Goal: Navigation & Orientation: Find specific page/section

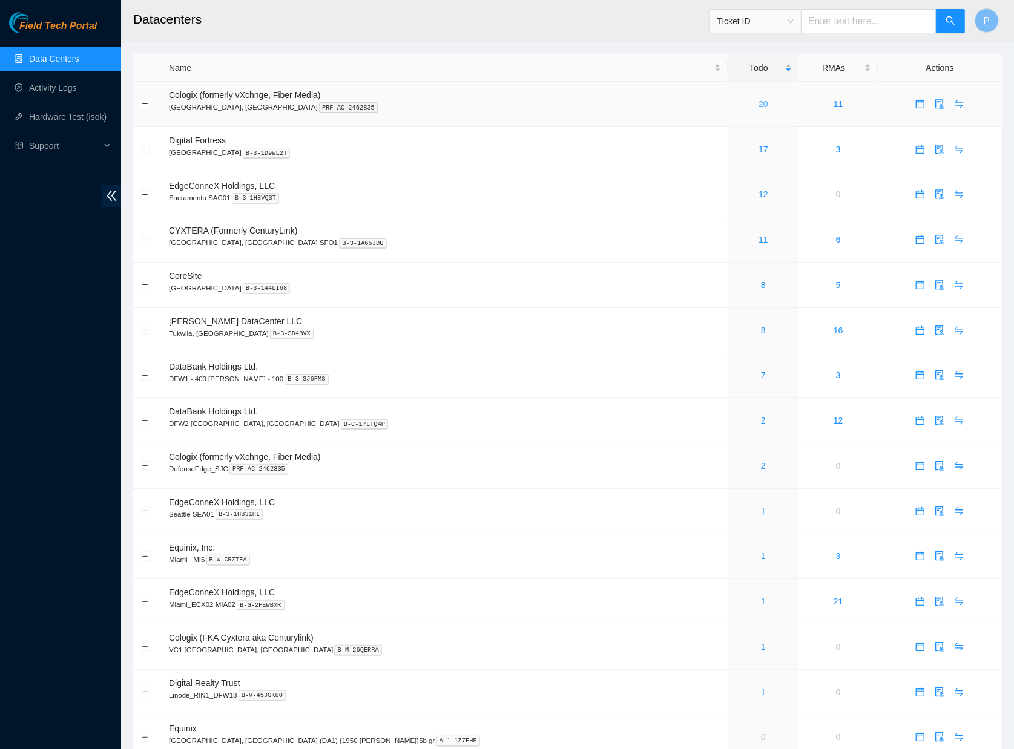
click at [758, 100] on link "20" at bounding box center [763, 104] width 10 height 10
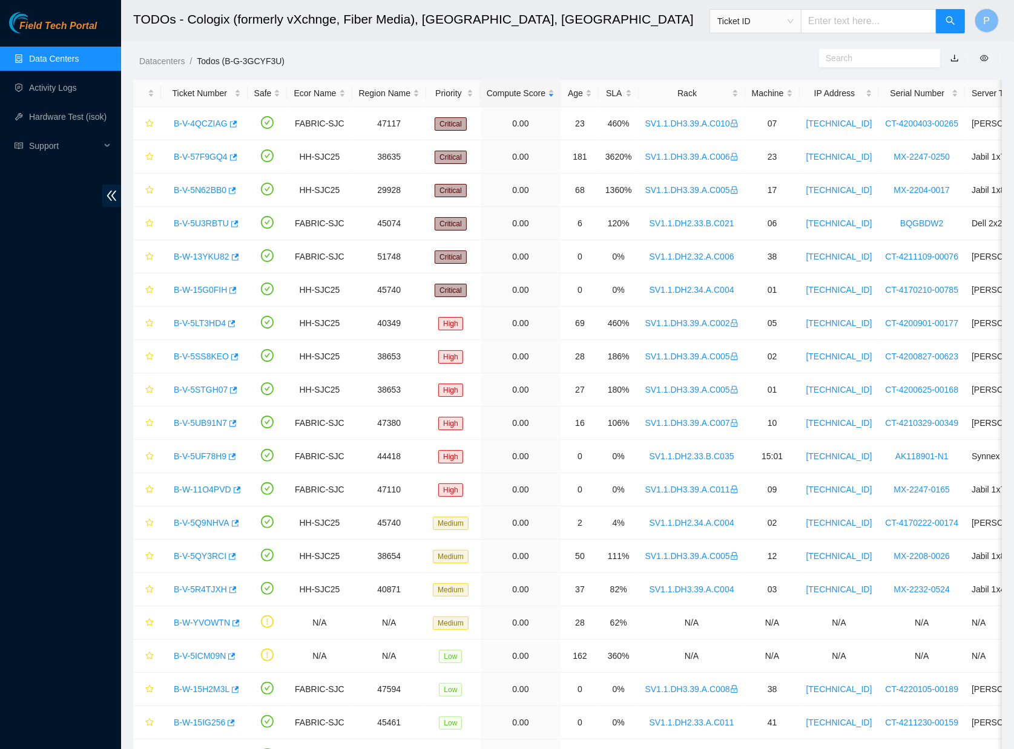
click at [954, 59] on link "button" at bounding box center [954, 58] width 8 height 10
click at [79, 54] on link "Data Centers" at bounding box center [54, 59] width 50 height 10
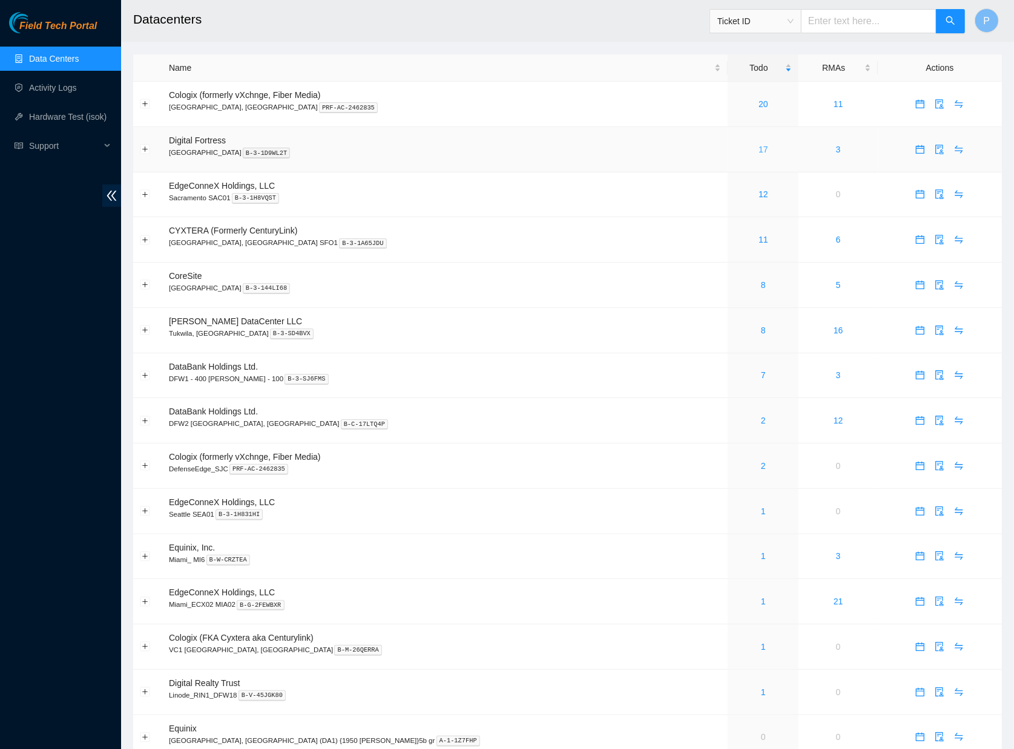
click at [758, 145] on link "17" at bounding box center [763, 150] width 10 height 10
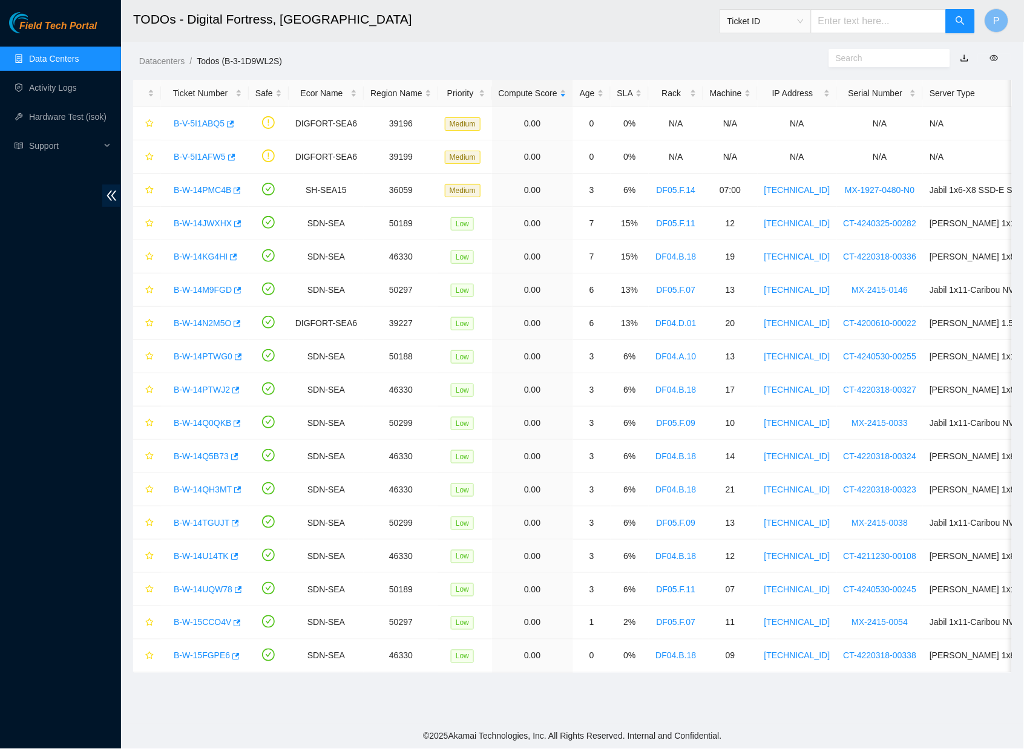
click at [965, 53] on link "button" at bounding box center [965, 58] width 8 height 10
click at [59, 63] on link "Data Centers" at bounding box center [54, 59] width 50 height 10
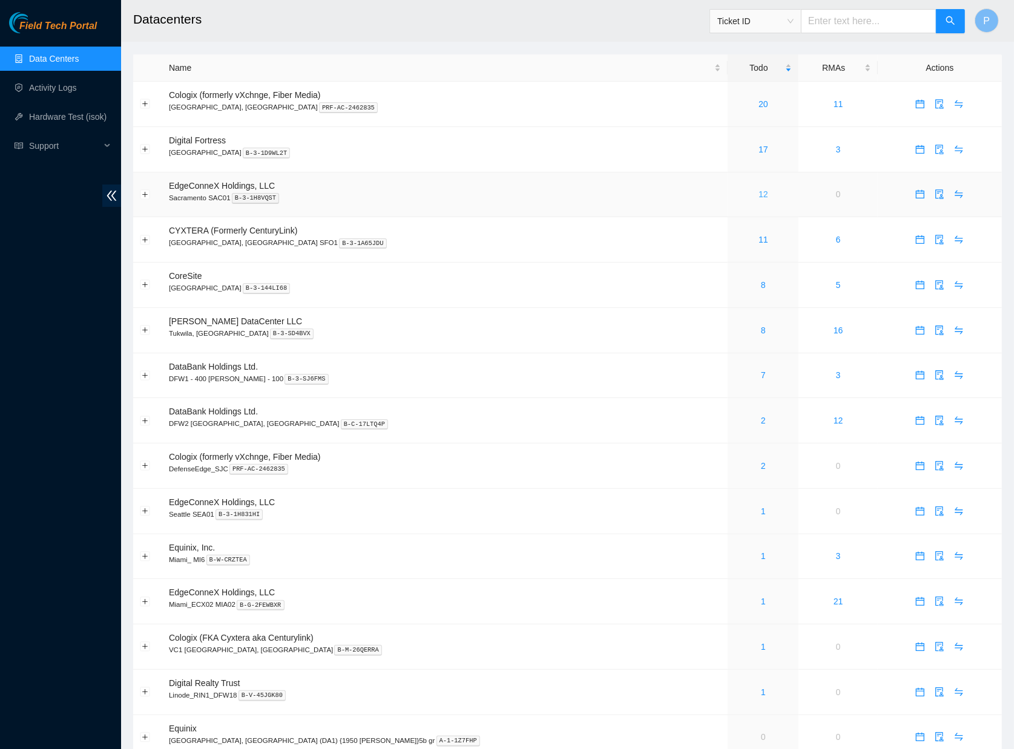
click at [758, 190] on link "12" at bounding box center [763, 194] width 10 height 10
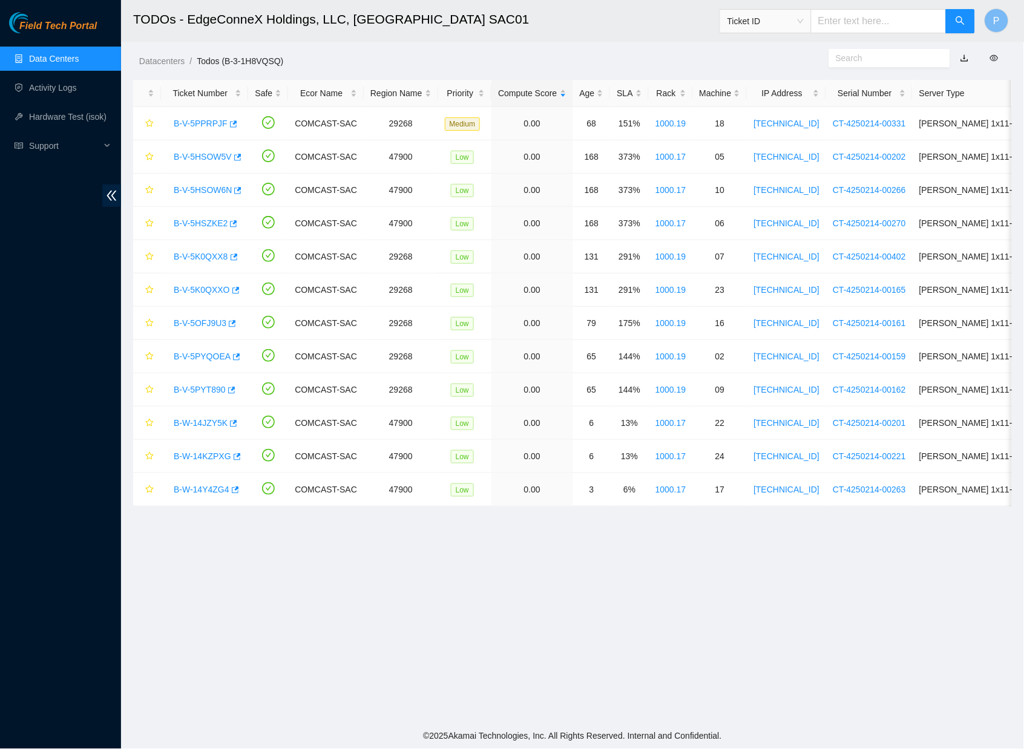
click at [965, 53] on link "button" at bounding box center [965, 58] width 8 height 10
click at [41, 54] on link "Data Centers" at bounding box center [54, 59] width 50 height 10
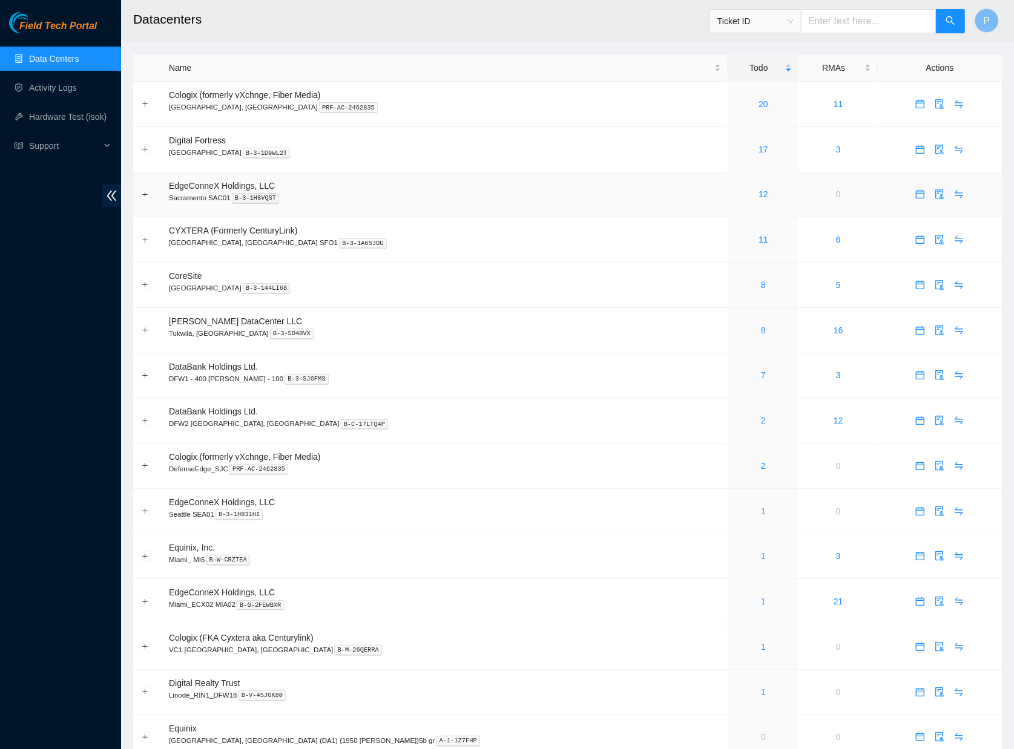
click at [438, 177] on td "EdgeConneX Holdings, LLC [GEOGRAPHIC_DATA] SAC01 B-3-1H8VQST" at bounding box center [444, 195] width 565 height 45
click at [758, 235] on link "11" at bounding box center [763, 240] width 10 height 10
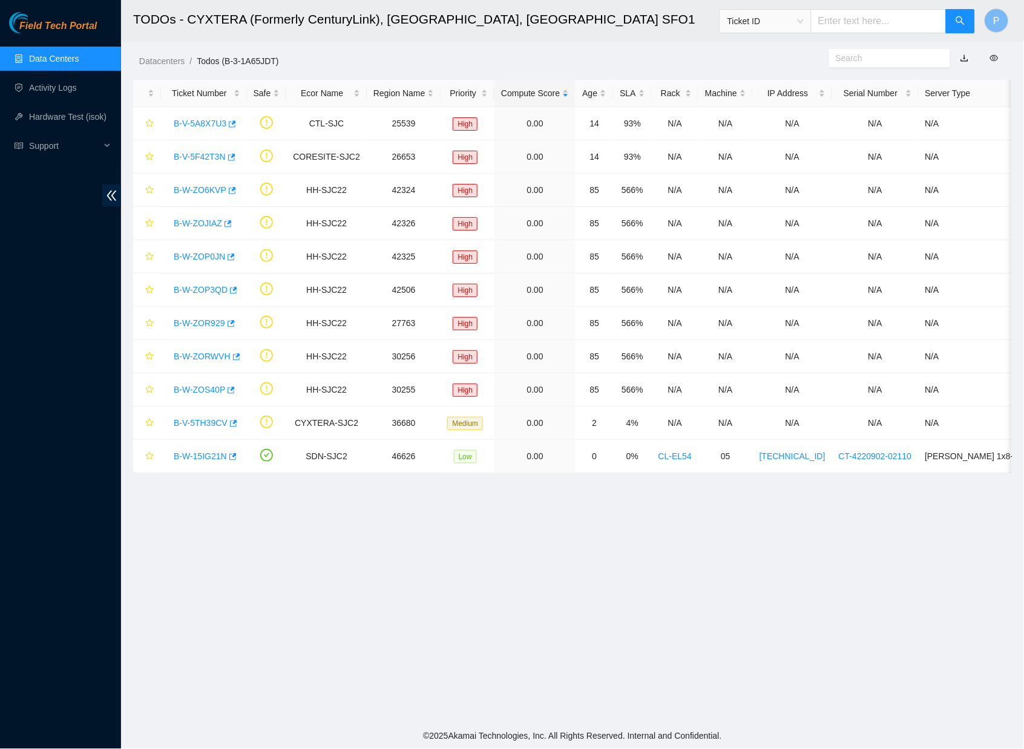
click at [965, 55] on link "button" at bounding box center [965, 58] width 8 height 10
click at [70, 54] on link "Data Centers" at bounding box center [54, 59] width 50 height 10
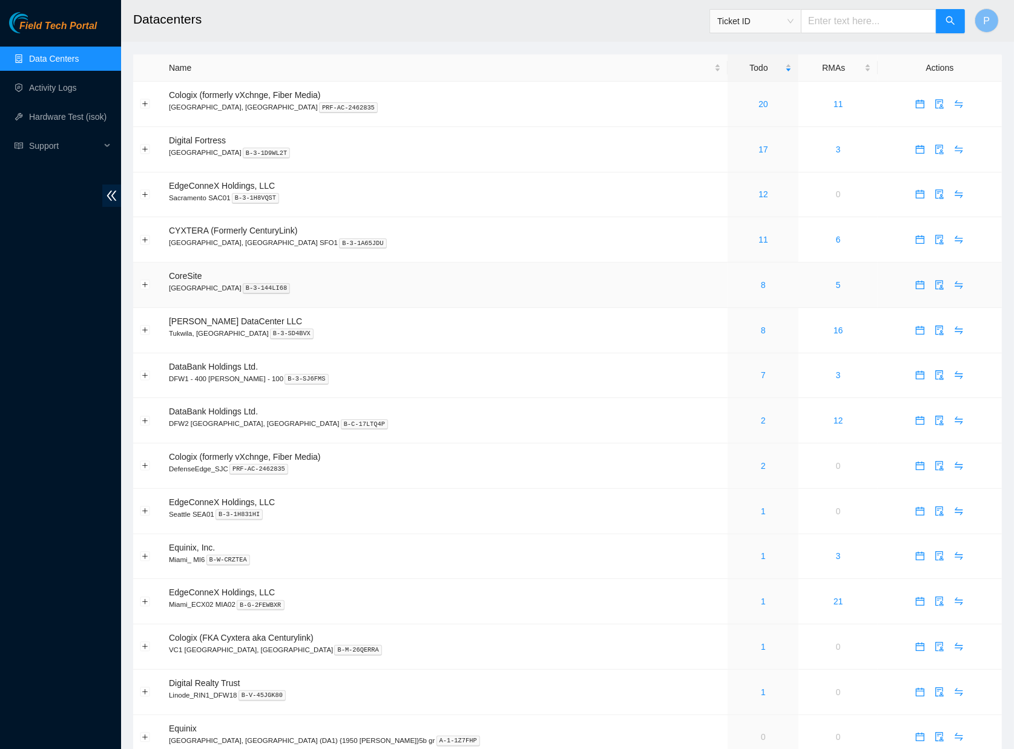
click at [734, 281] on div "8" at bounding box center [763, 284] width 58 height 13
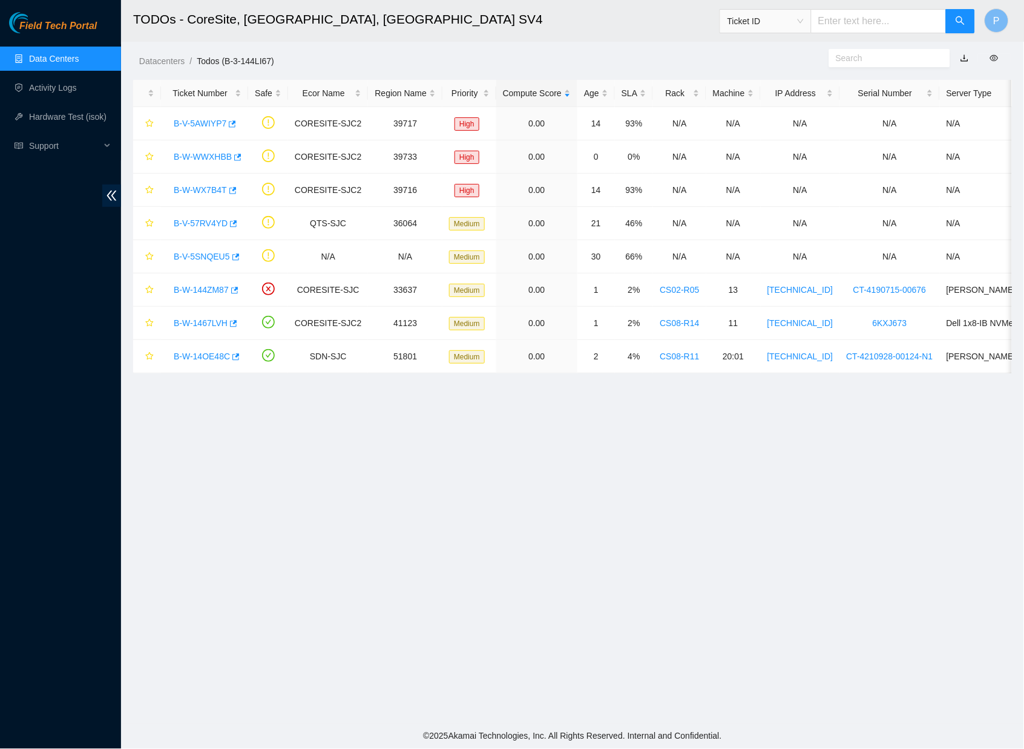
click at [966, 62] on button "button" at bounding box center [965, 57] width 27 height 19
click at [966, 58] on link "button" at bounding box center [965, 58] width 8 height 10
click at [59, 54] on link "Data Centers" at bounding box center [54, 59] width 50 height 10
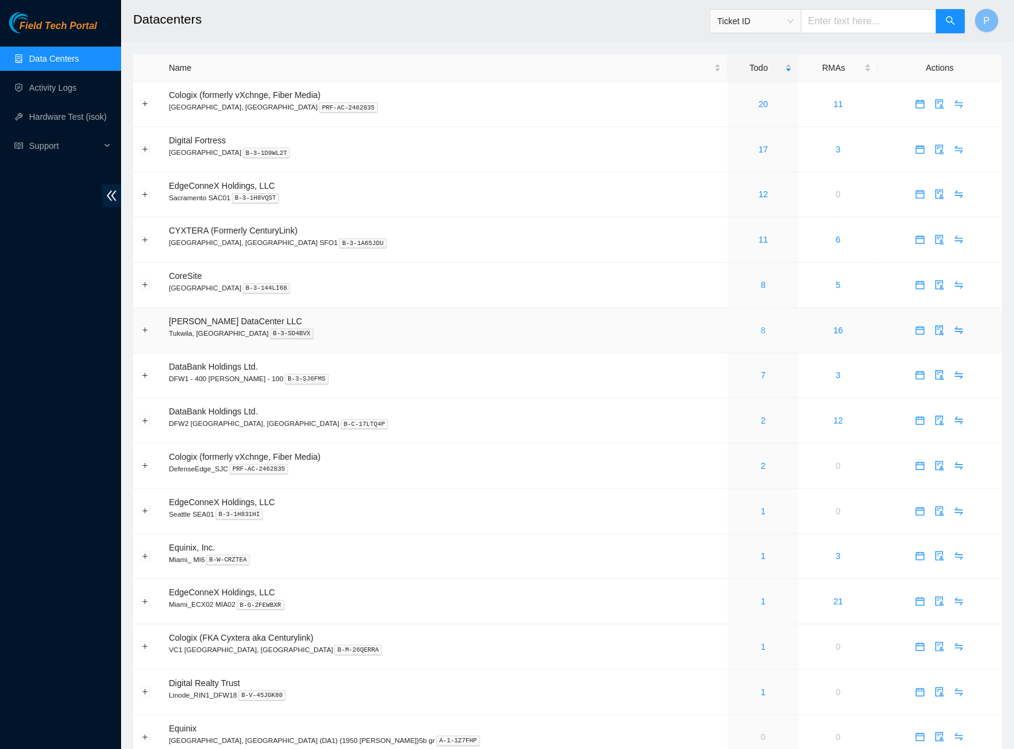
click at [761, 326] on link "8" at bounding box center [763, 331] width 5 height 10
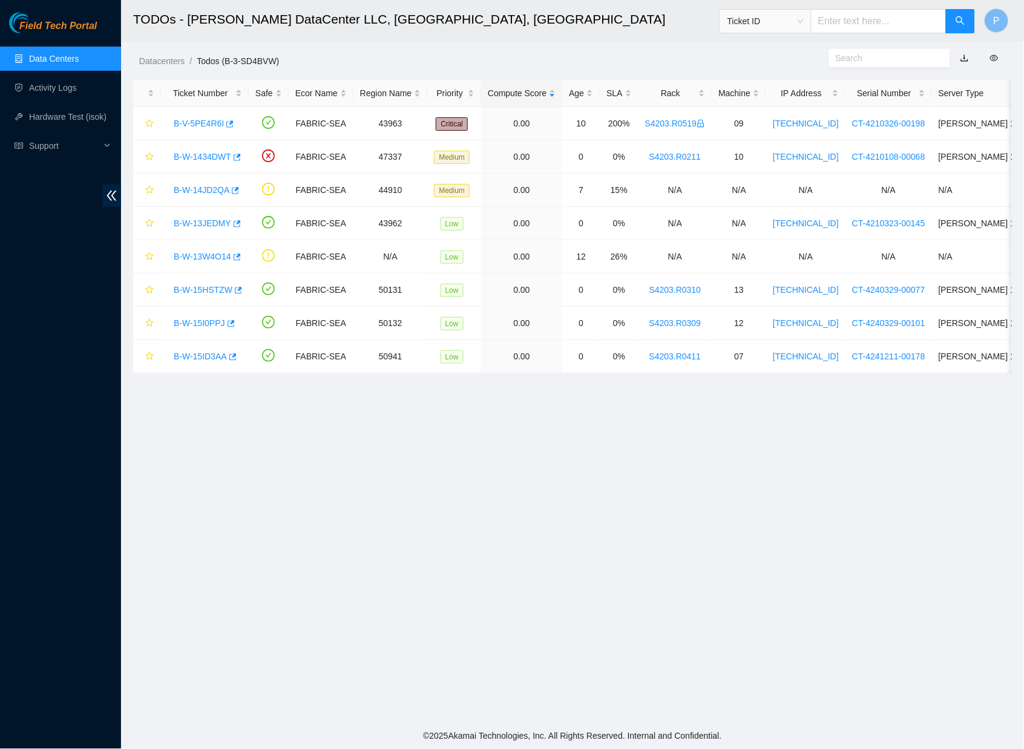
click at [965, 58] on link "button" at bounding box center [965, 58] width 8 height 10
drag, startPoint x: 30, startPoint y: 47, endPoint x: 34, endPoint y: 53, distance: 6.9
click at [31, 54] on link "Data Centers" at bounding box center [54, 59] width 50 height 10
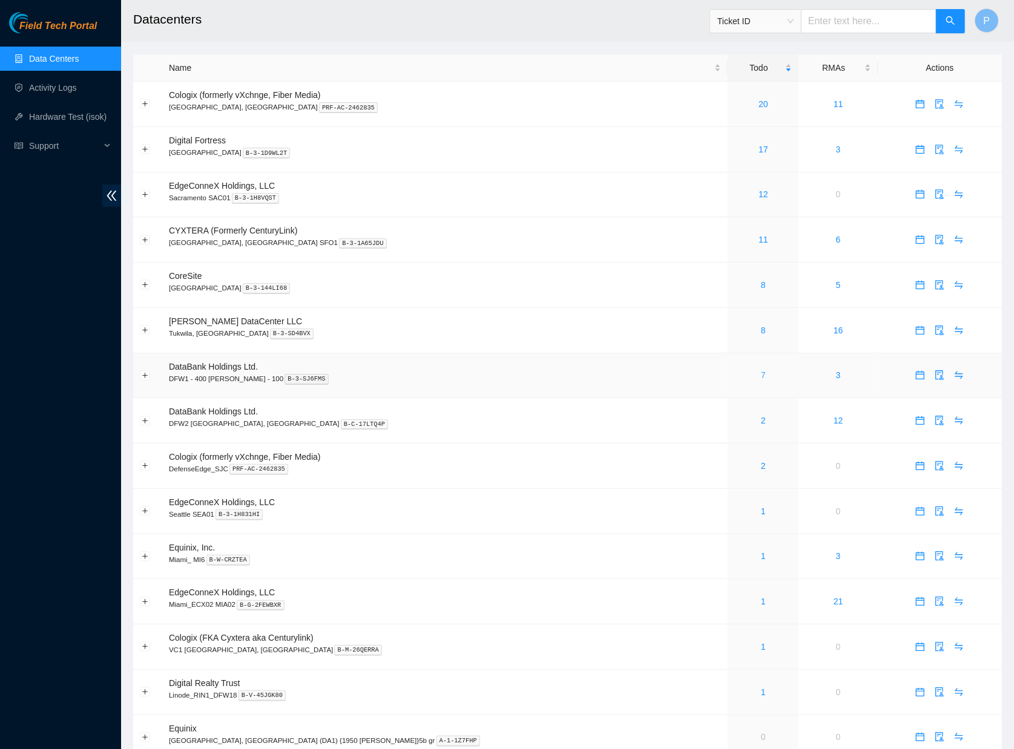
click at [761, 370] on link "7" at bounding box center [763, 375] width 5 height 10
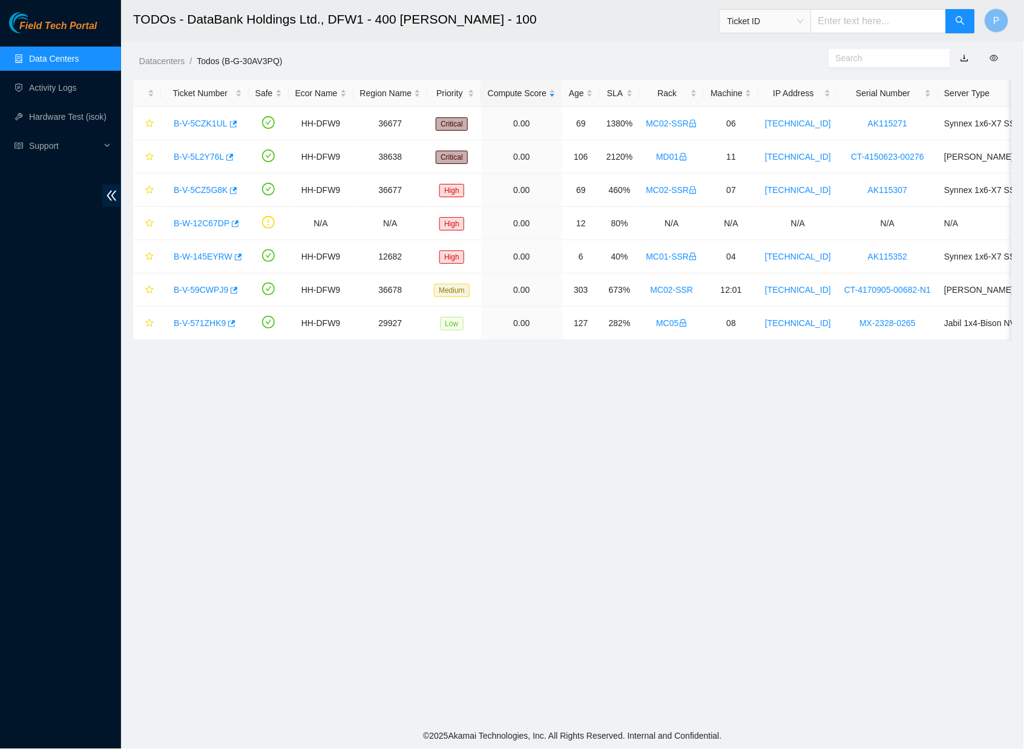
click at [966, 54] on link "button" at bounding box center [965, 58] width 8 height 10
click at [48, 59] on link "Data Centers" at bounding box center [54, 59] width 50 height 10
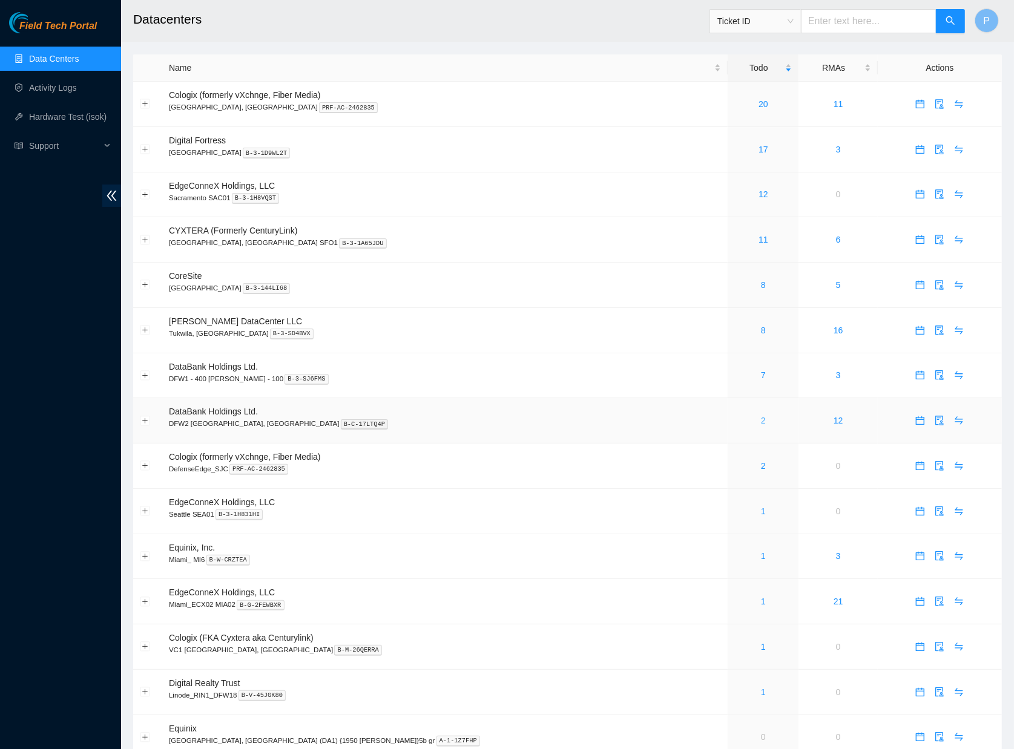
click at [761, 416] on link "2" at bounding box center [763, 421] width 5 height 10
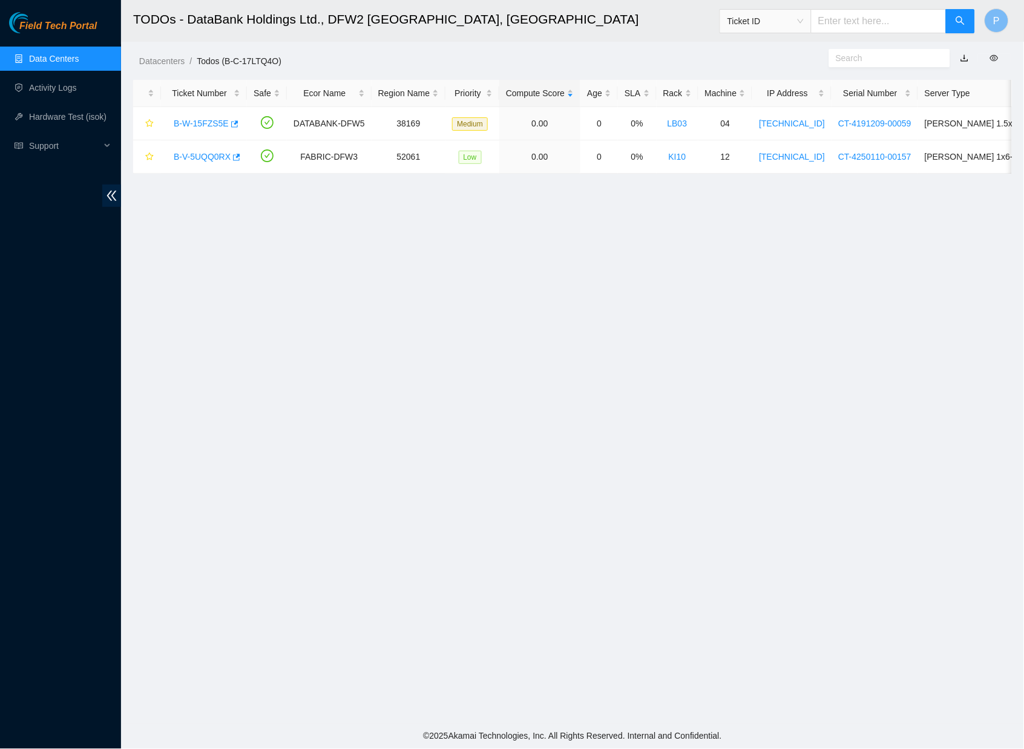
click at [964, 54] on button "button" at bounding box center [965, 57] width 27 height 19
click at [964, 57] on link "button" at bounding box center [965, 58] width 8 height 10
click at [50, 54] on link "Data Centers" at bounding box center [54, 59] width 50 height 10
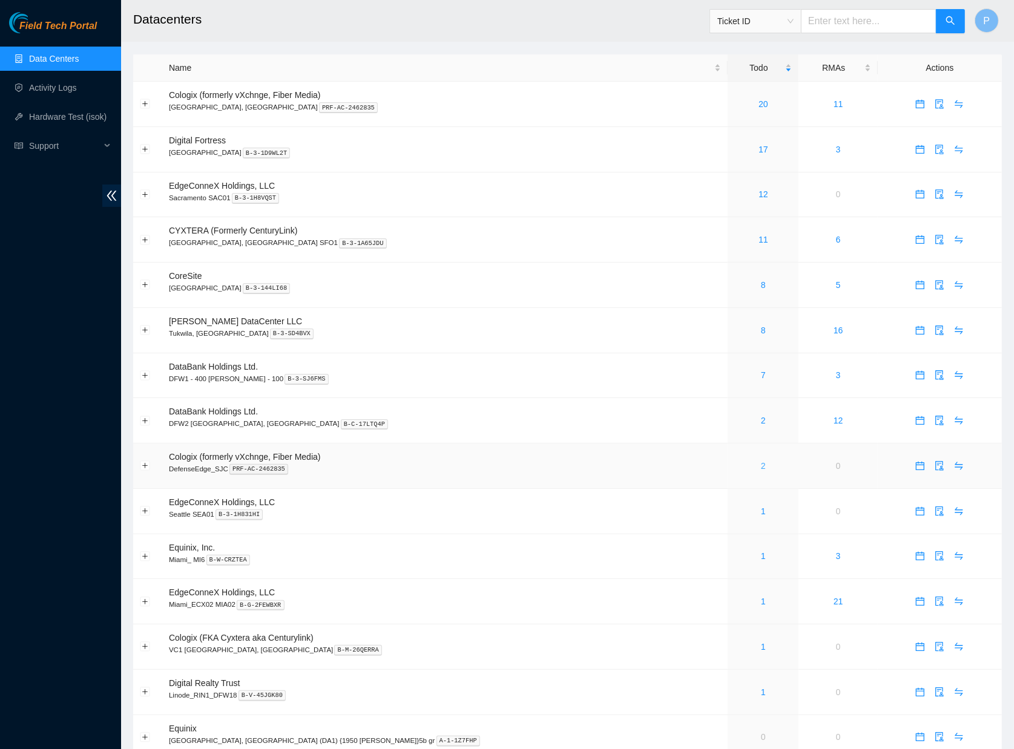
click at [761, 461] on link "2" at bounding box center [763, 466] width 5 height 10
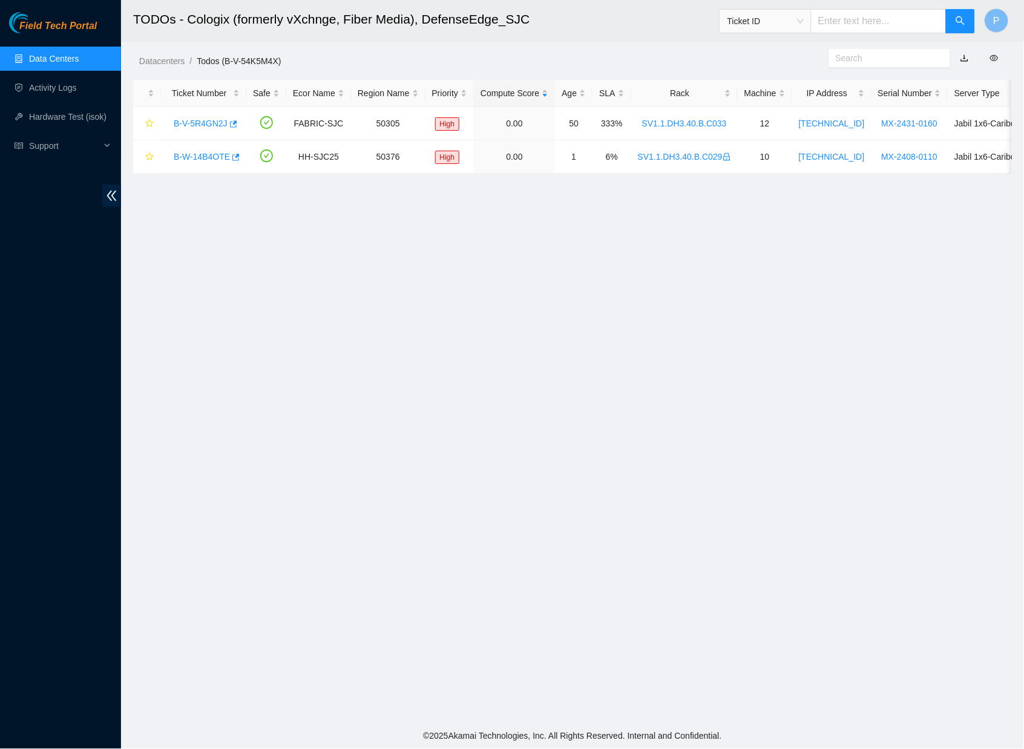
click at [965, 57] on link "button" at bounding box center [965, 58] width 8 height 10
click at [51, 54] on link "Data Centers" at bounding box center [54, 59] width 50 height 10
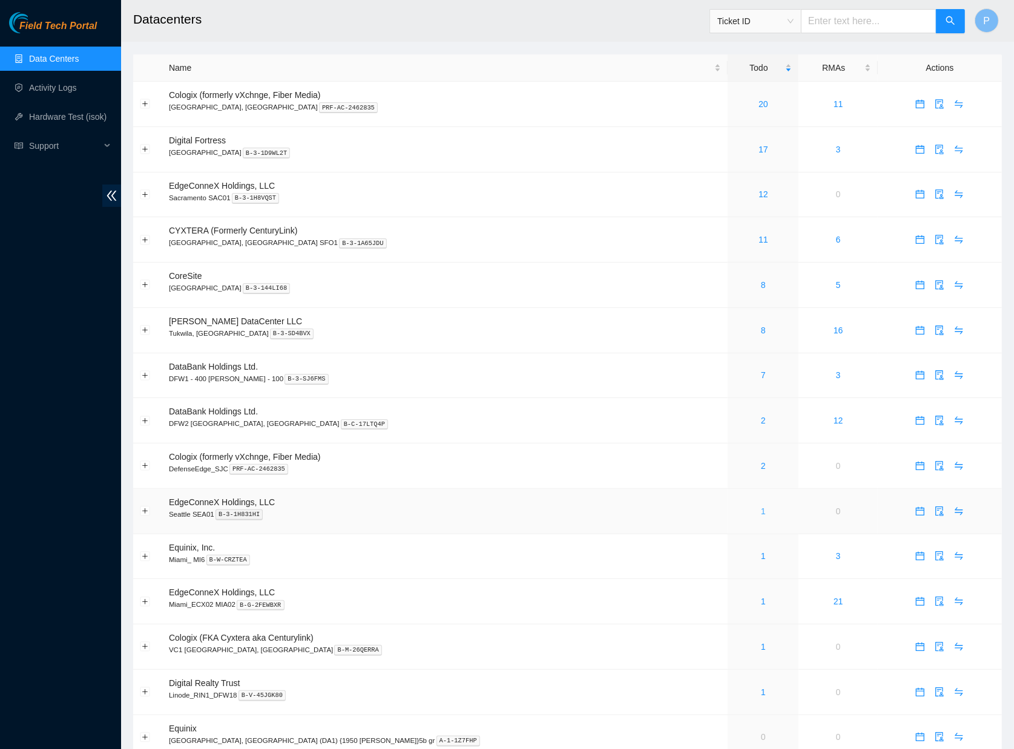
click at [761, 507] on link "1" at bounding box center [763, 512] width 5 height 10
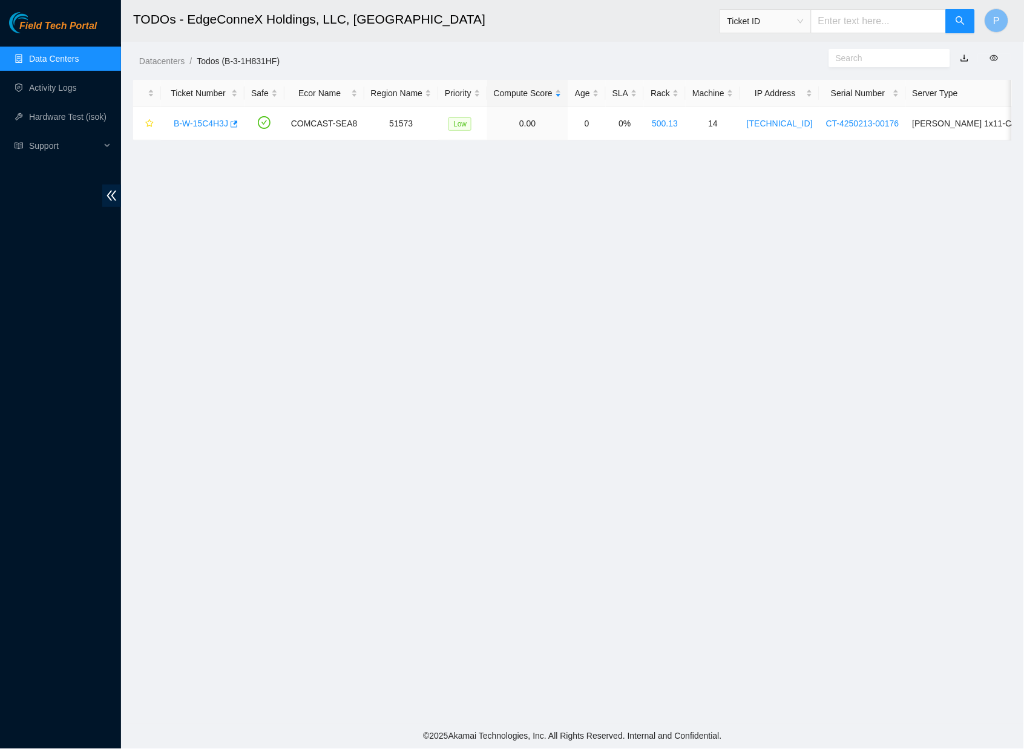
click at [964, 53] on link "button" at bounding box center [965, 58] width 8 height 10
click at [77, 54] on link "Data Centers" at bounding box center [54, 59] width 50 height 10
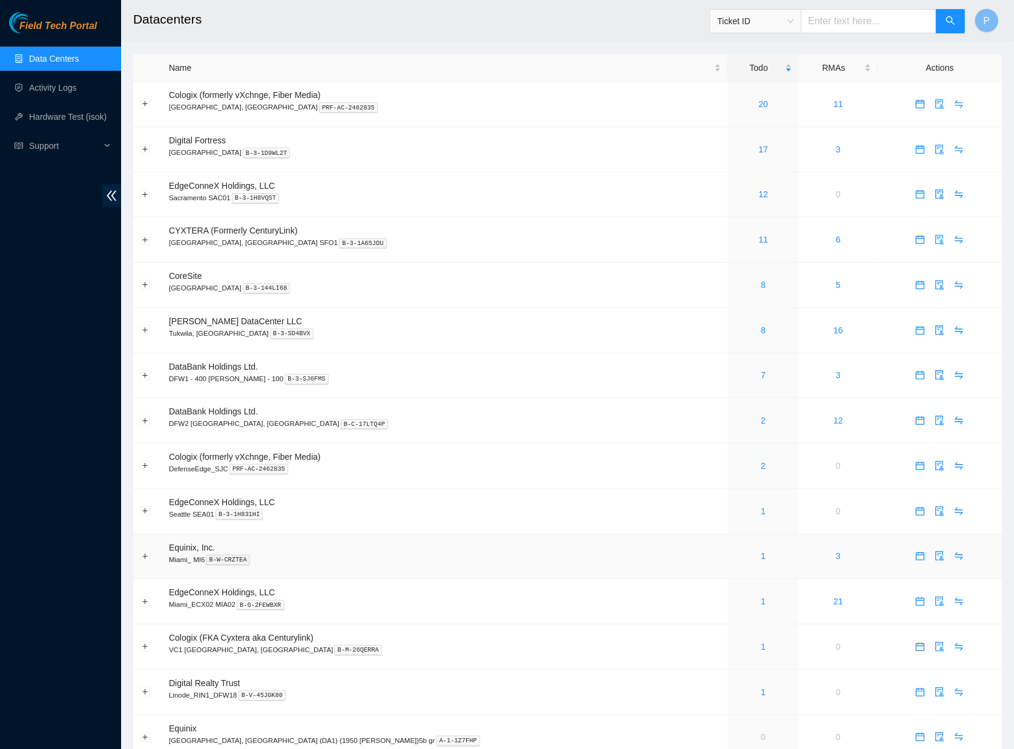
click at [734, 550] on div "1" at bounding box center [763, 556] width 58 height 13
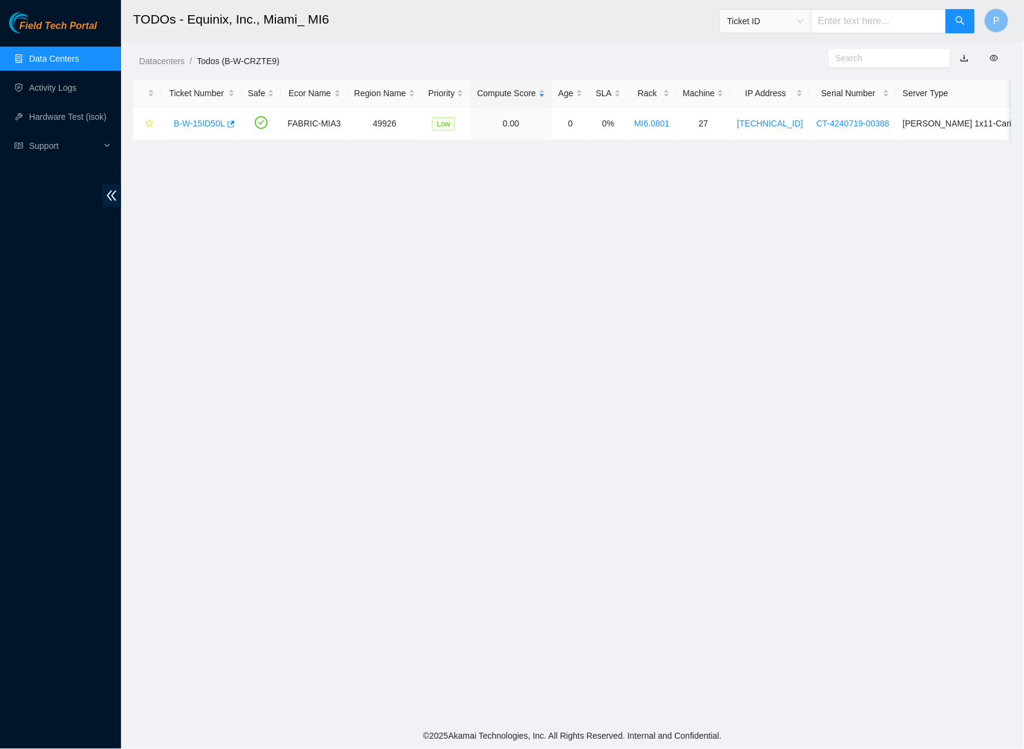
click at [59, 56] on link "Data Centers" at bounding box center [54, 59] width 50 height 10
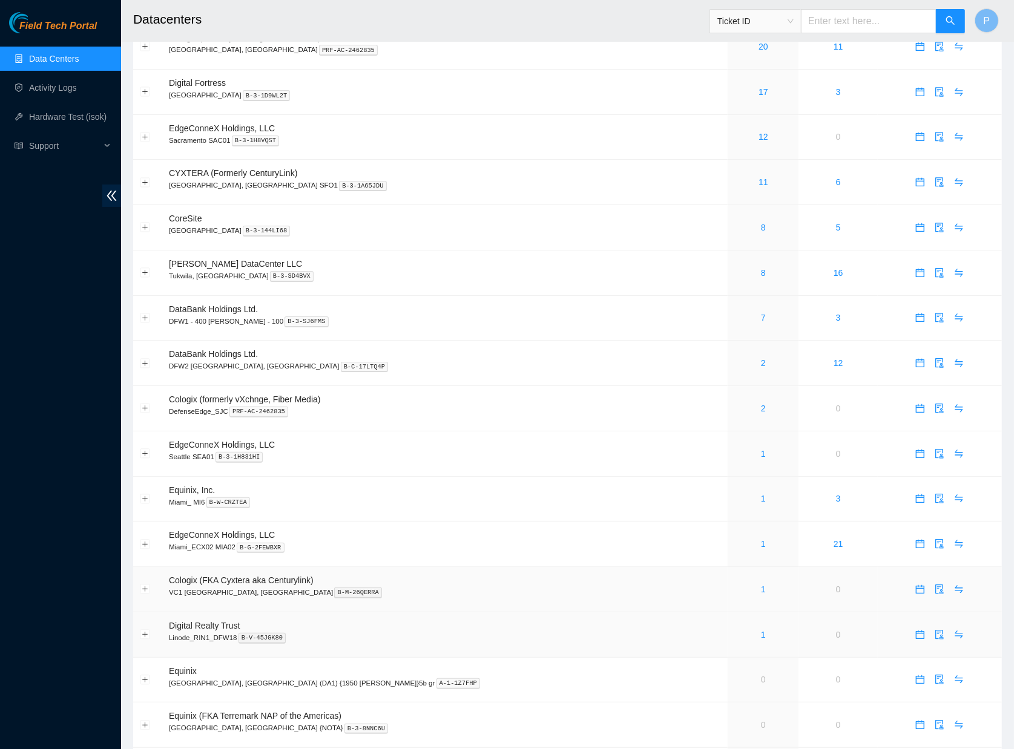
scroll to position [89, 0]
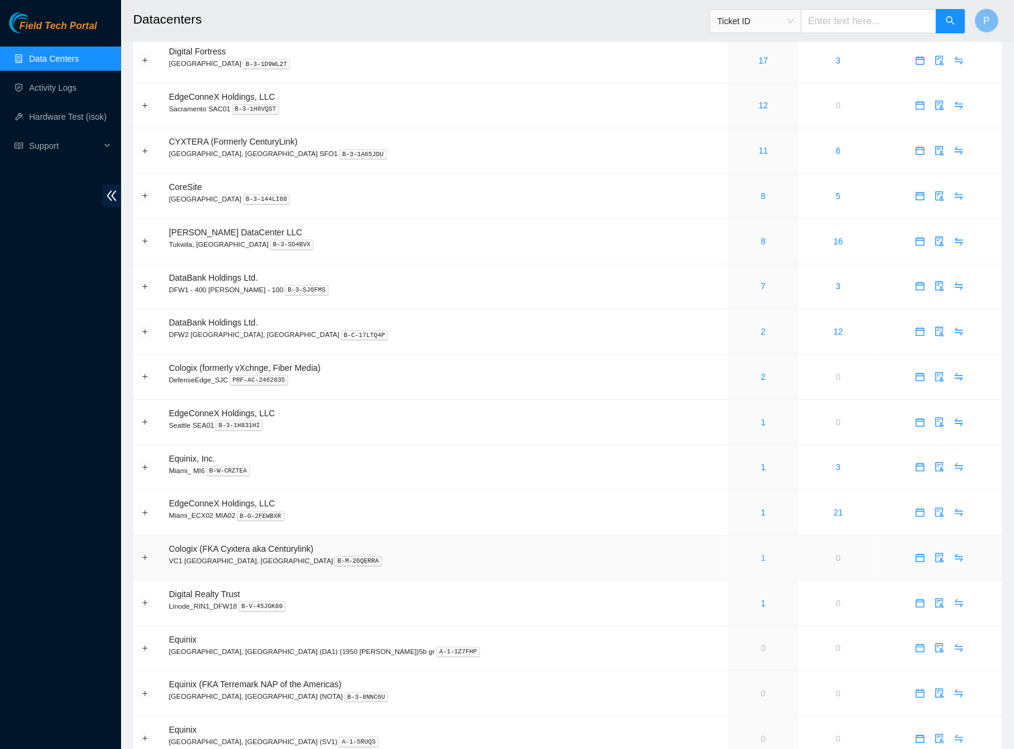
click at [761, 553] on link "1" at bounding box center [763, 558] width 5 height 10
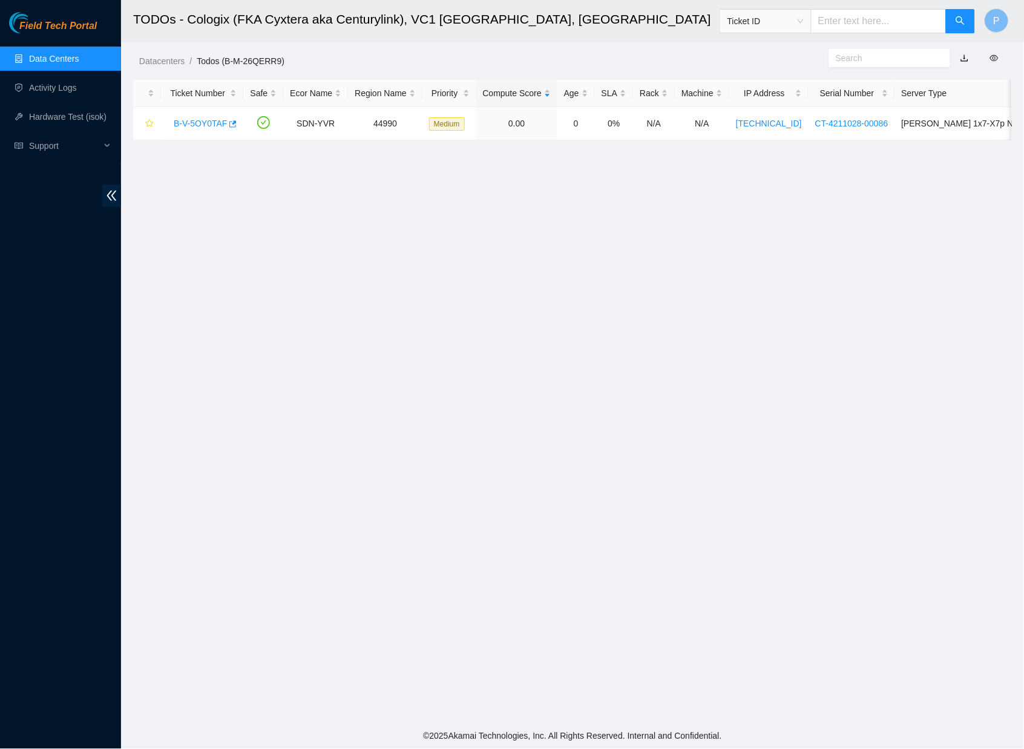
click at [963, 54] on link "button" at bounding box center [965, 58] width 8 height 10
click at [54, 62] on link "Data Centers" at bounding box center [54, 59] width 50 height 10
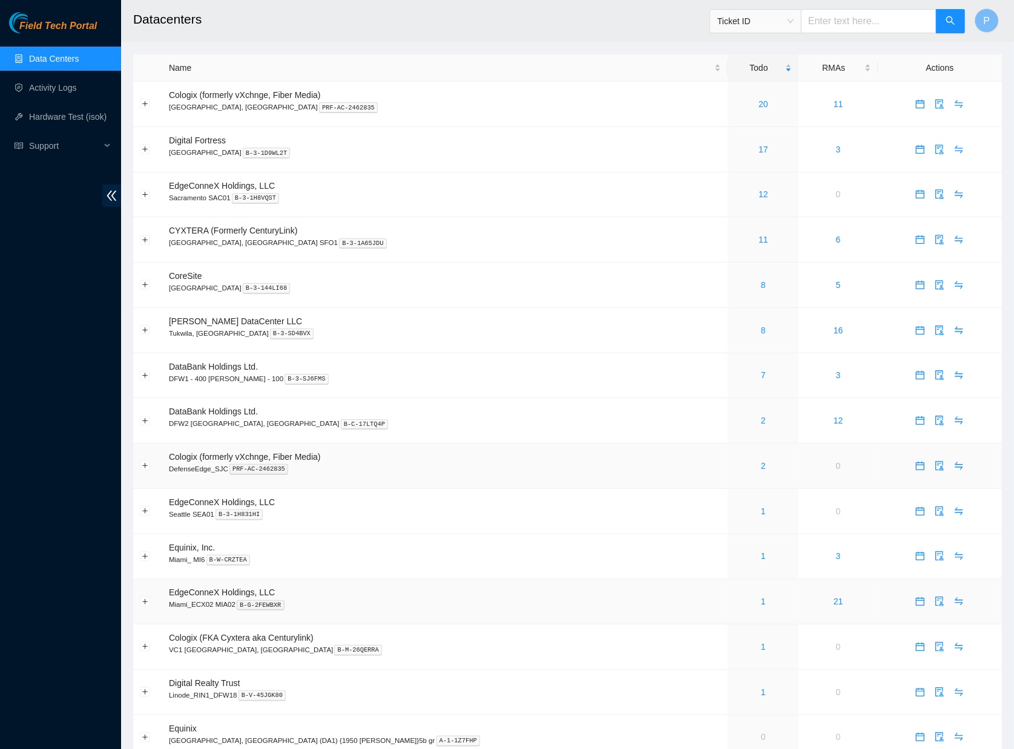
scroll to position [112, 0]
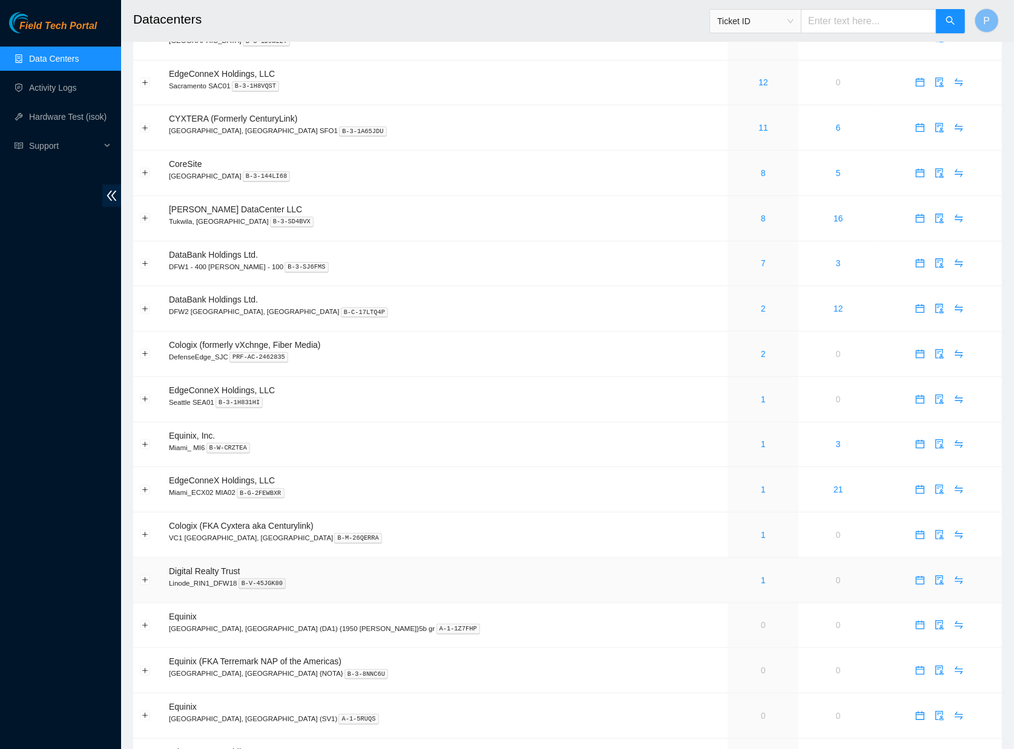
click at [734, 574] on div "1" at bounding box center [763, 580] width 58 height 13
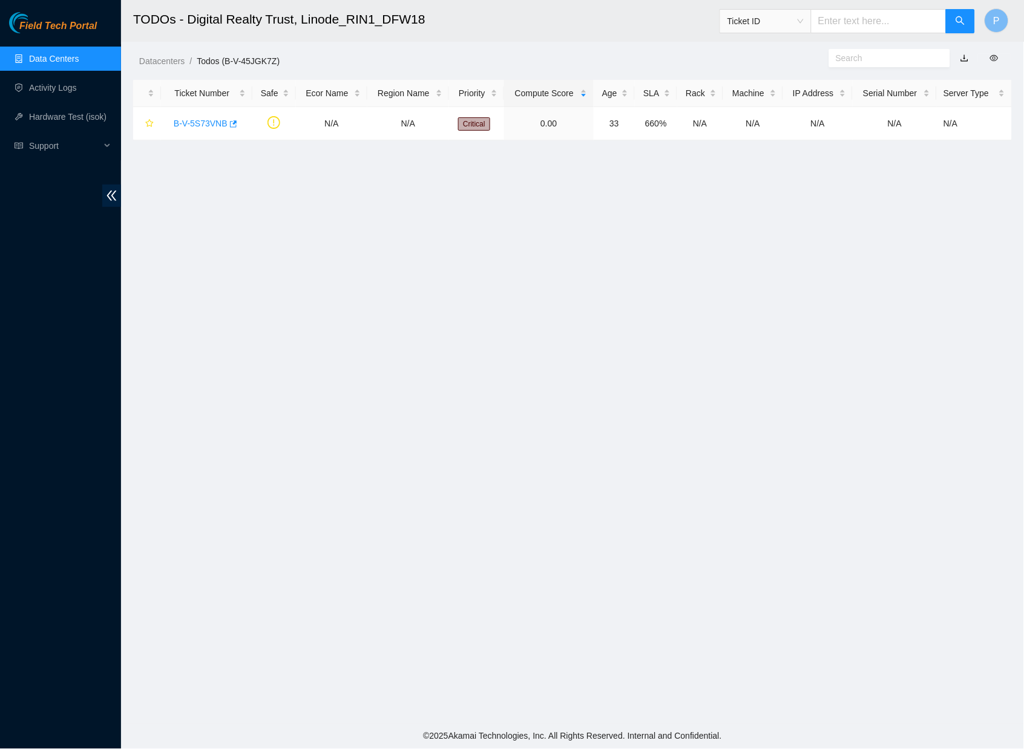
click at [966, 56] on link "button" at bounding box center [965, 58] width 8 height 10
click at [79, 54] on link "Data Centers" at bounding box center [54, 59] width 50 height 10
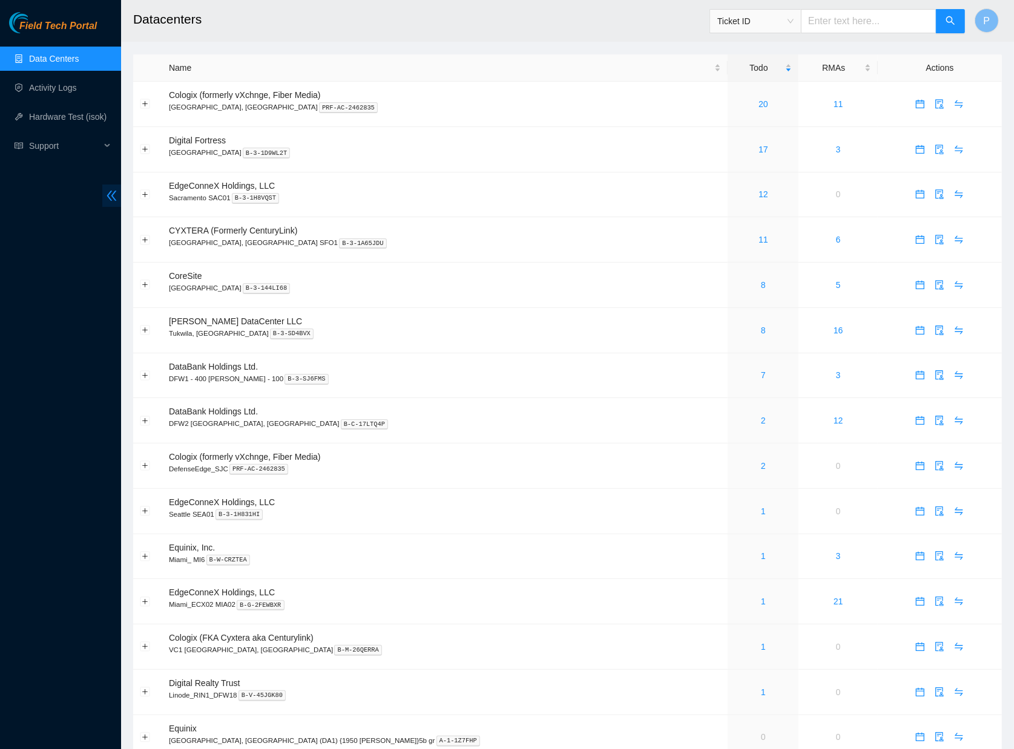
click at [107, 199] on icon "double-left" at bounding box center [111, 195] width 13 height 13
